Goal: Navigation & Orientation: Find specific page/section

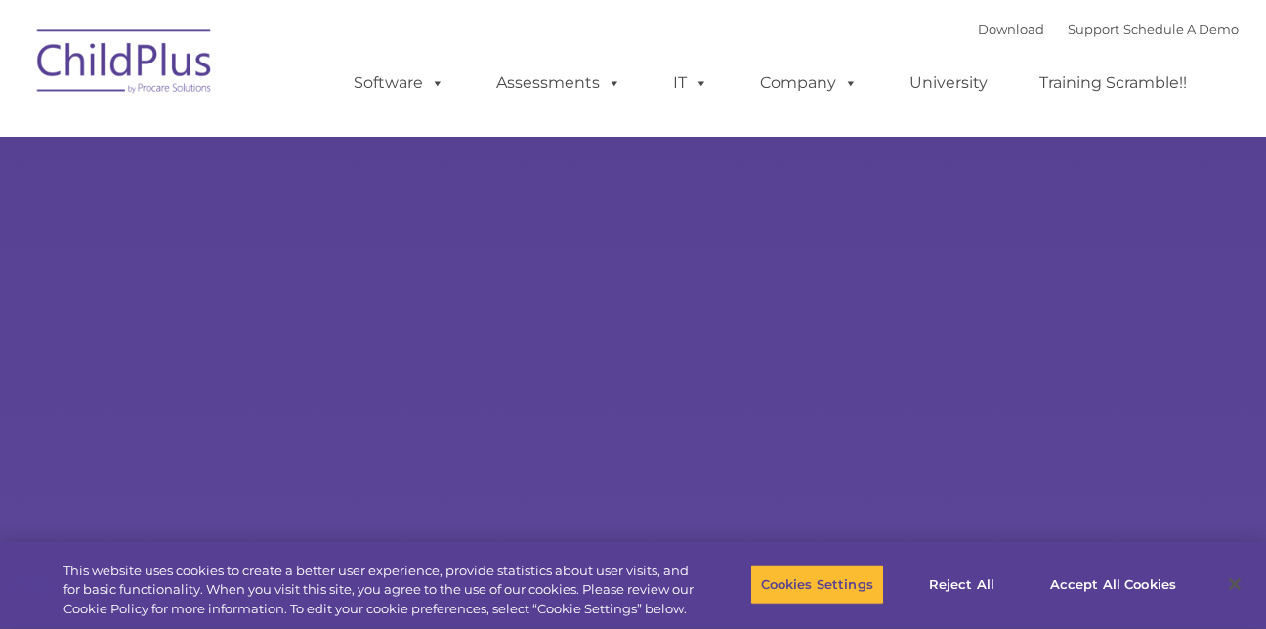
type input ""
select select "MEDIUM"
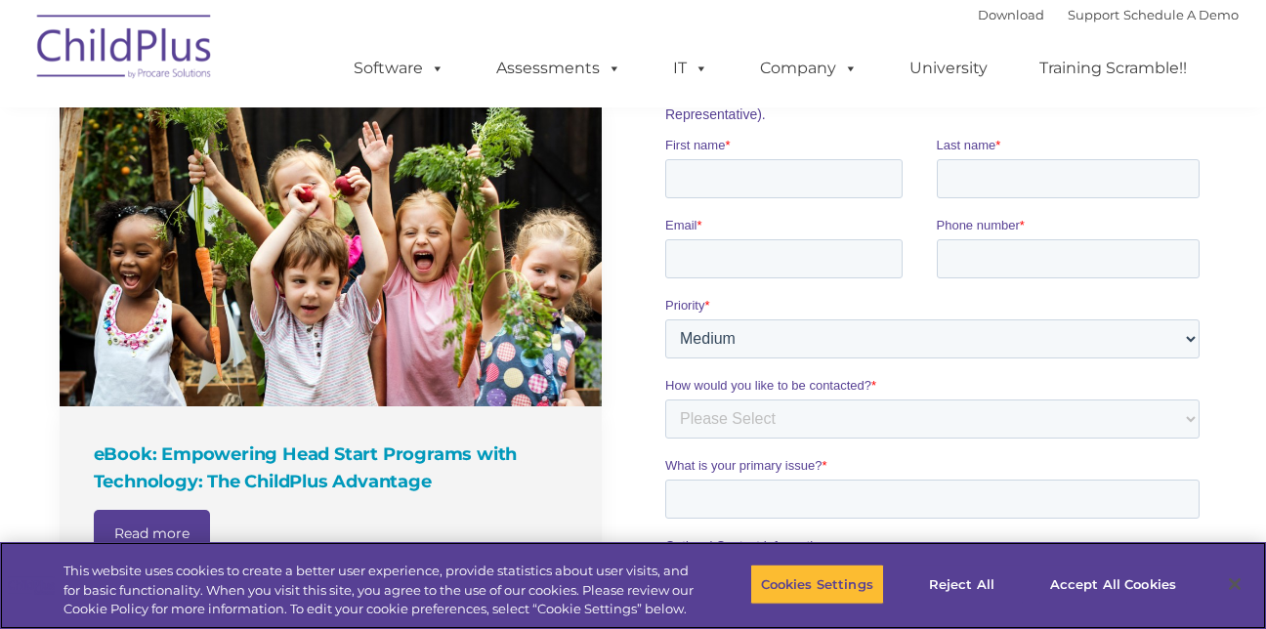
scroll to position [1446, 0]
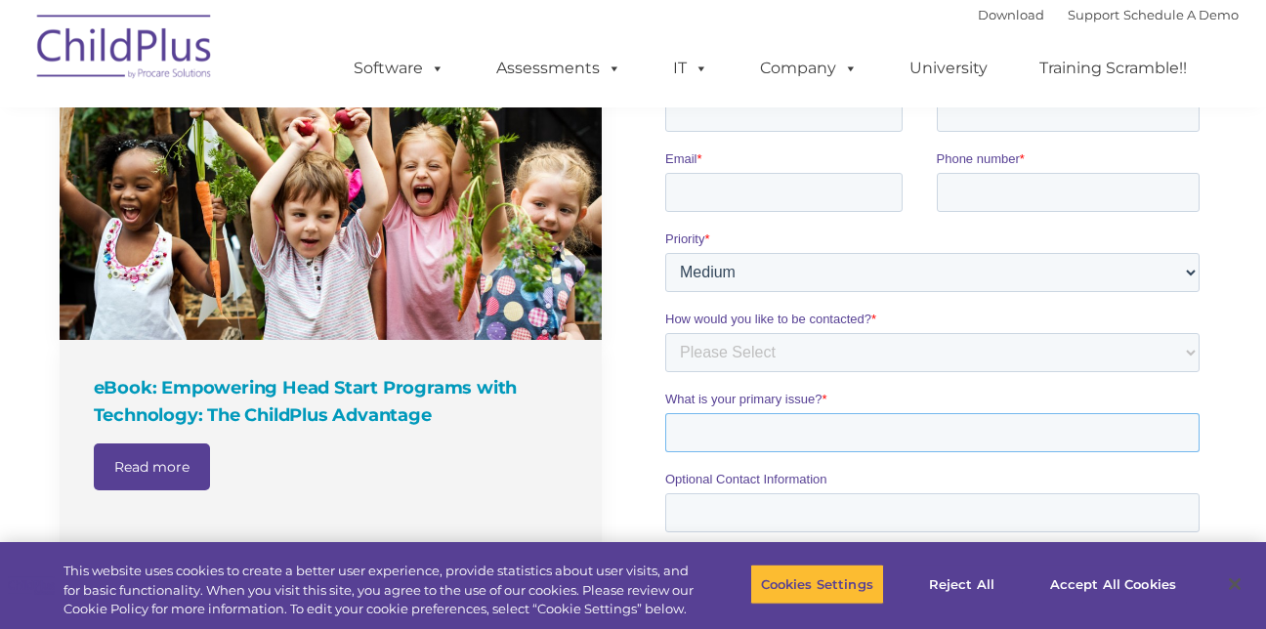
click at [721, 442] on input "What is your primary issue? *" at bounding box center [931, 432] width 534 height 39
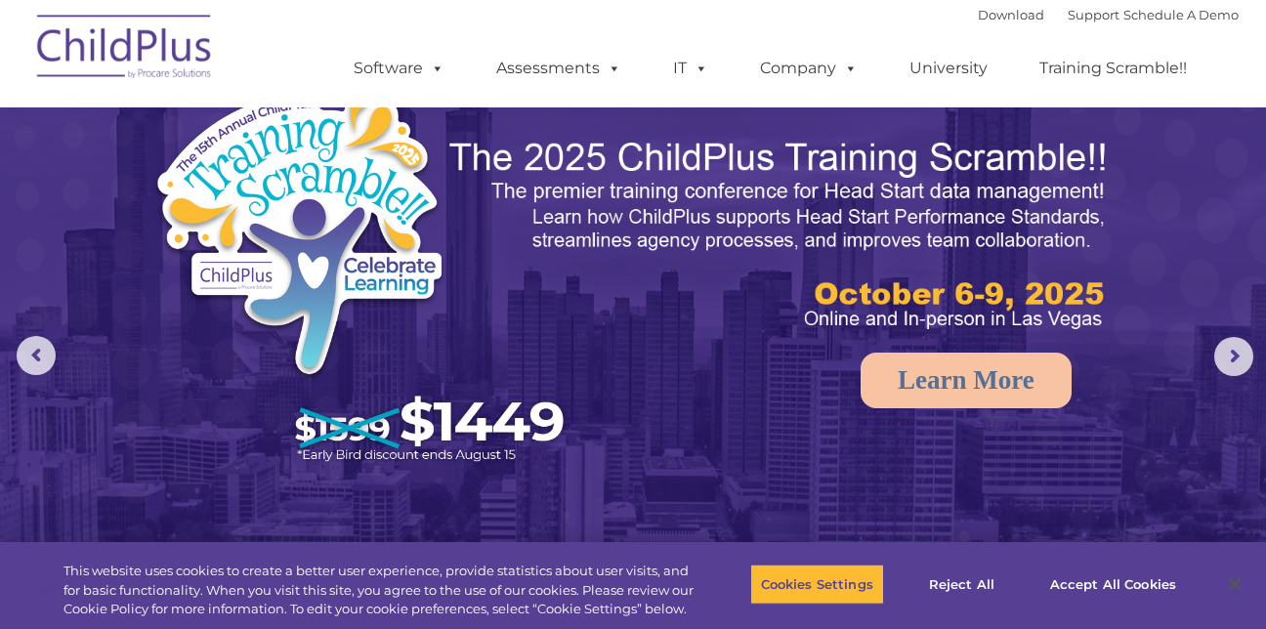
scroll to position [0, 0]
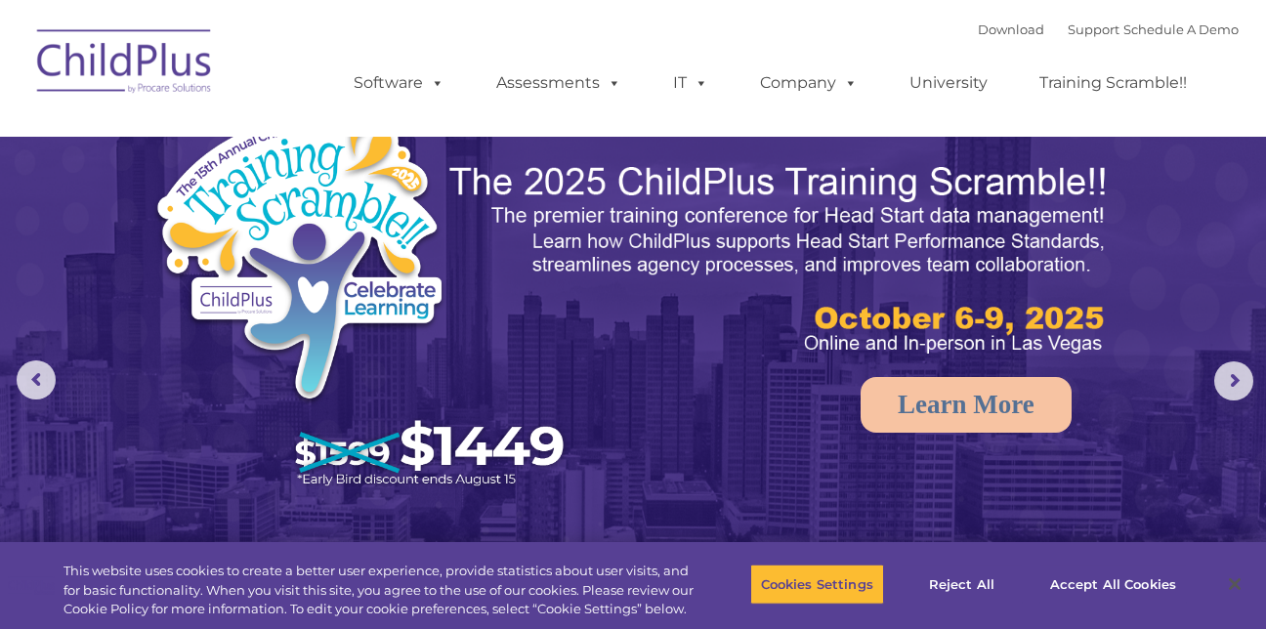
click at [109, 66] on img at bounding box center [124, 65] width 195 height 98
click at [665, 13] on nav "Download Support | Schedule A Demo  MENU MENU Software ChildPlus: The original…" at bounding box center [633, 68] width 1266 height 137
select select "MEDIUM"
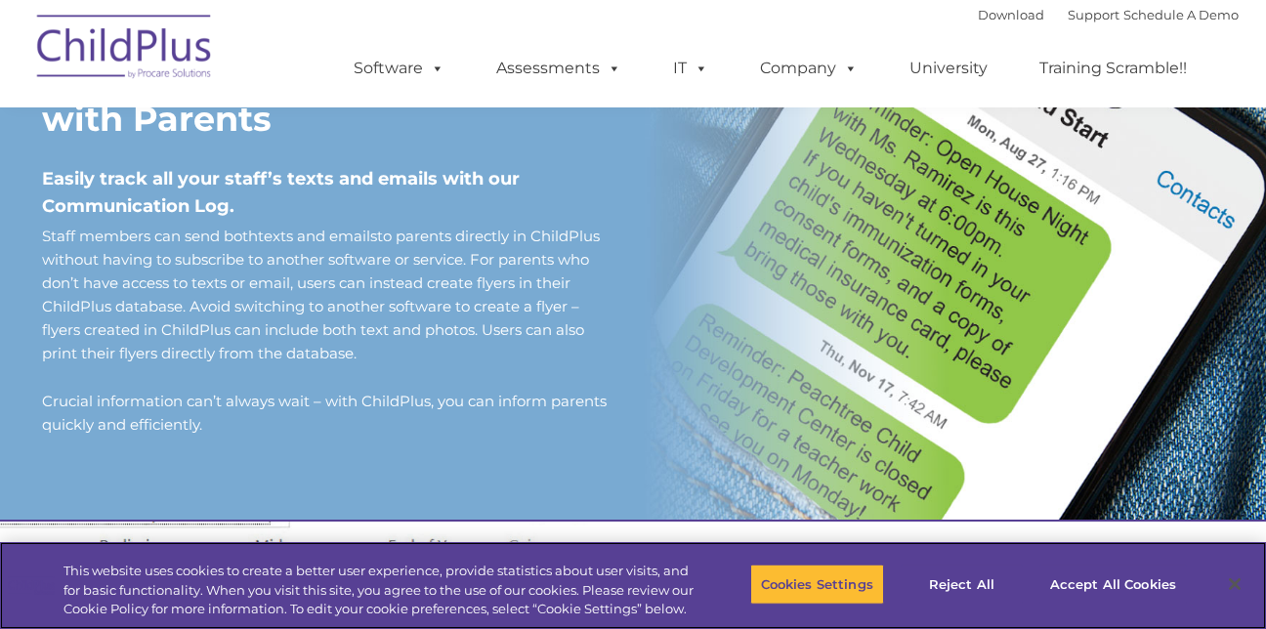
scroll to position [1726, 0]
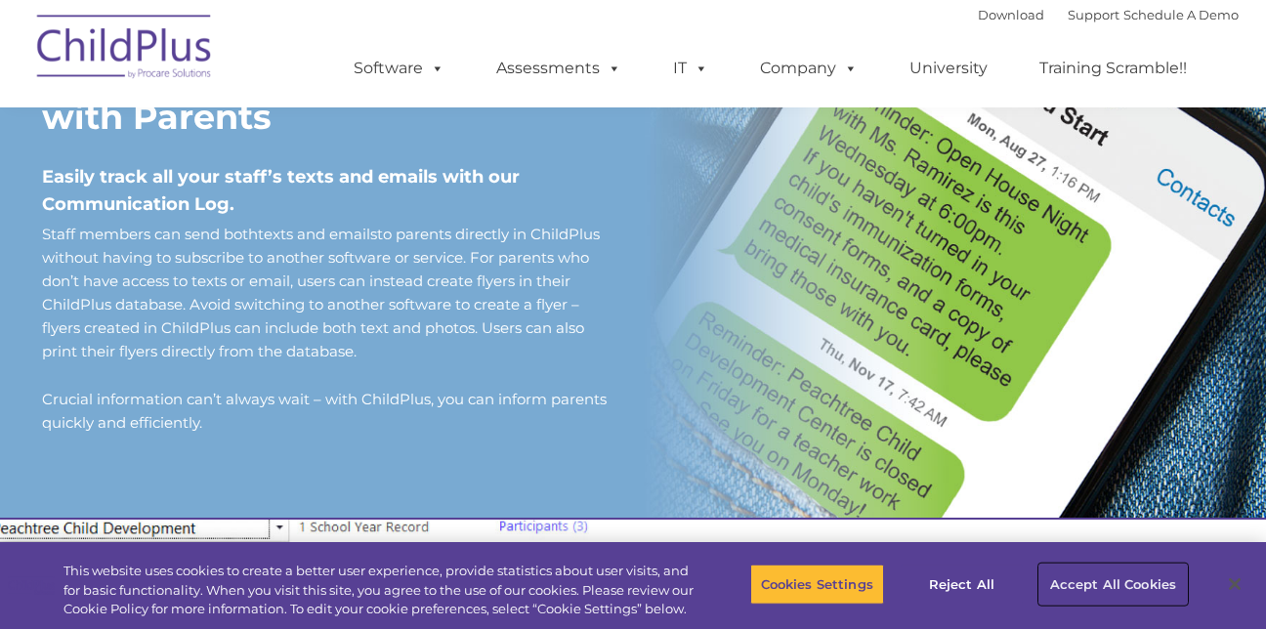
click at [1105, 589] on button "Accept All Cookies" at bounding box center [1112, 583] width 147 height 41
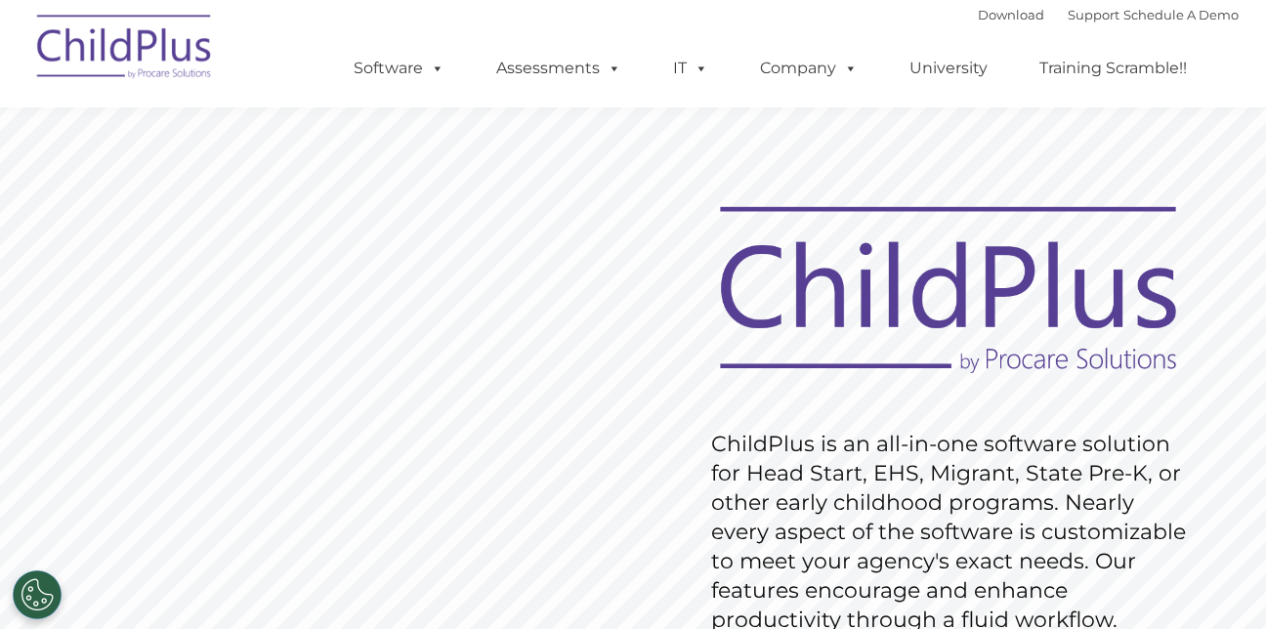
scroll to position [0, 0]
